Goal: Use online tool/utility: Use online tool/utility

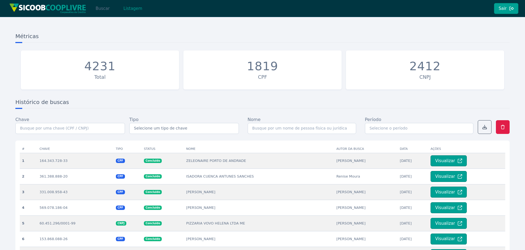
click at [105, 9] on button "Buscar" at bounding box center [102, 8] width 23 height 11
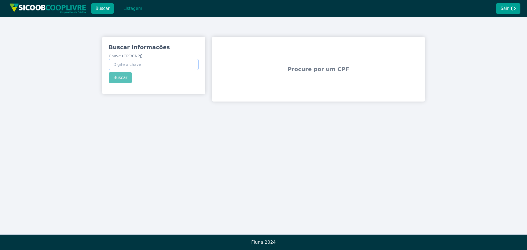
click at [130, 60] on input "Chave (CPF/CNPJ)" at bounding box center [154, 64] width 90 height 11
paste input "438.594.458-04"
type input "438.594.458-04"
click at [120, 81] on div "Buscar Informações Chave (CPF/CNPJ) 438.594.458-04 Buscar" at bounding box center [153, 63] width 103 height 53
click at [121, 80] on button "Buscar" at bounding box center [120, 77] width 23 height 11
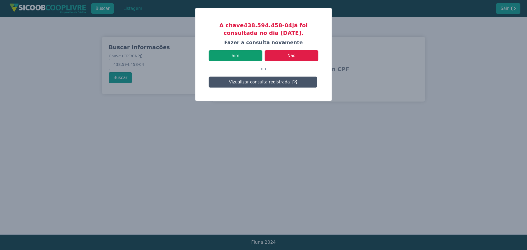
click at [248, 54] on button "Sim" at bounding box center [236, 55] width 54 height 11
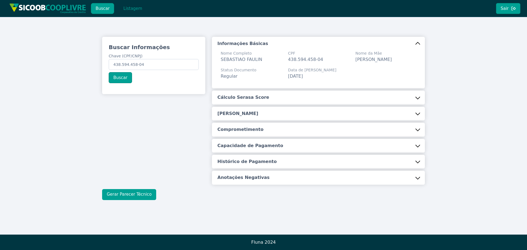
click at [143, 190] on button "Gerar Parecer Técnico" at bounding box center [129, 194] width 54 height 11
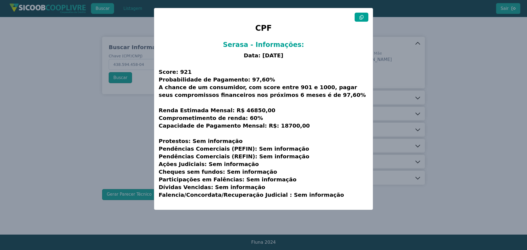
click at [361, 18] on icon at bounding box center [361, 17] width 4 height 4
